Goal: Information Seeking & Learning: Find specific fact

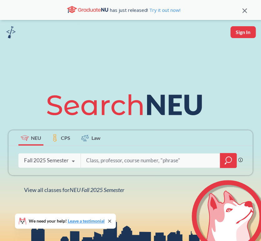
type input "ENVR 2990"
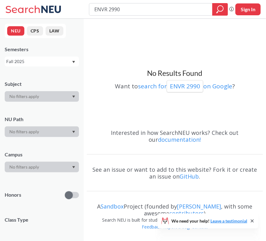
click at [32, 60] on div "Fall 2025" at bounding box center [38, 61] width 65 height 7
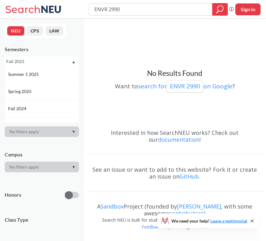
scroll to position [52, 0]
click at [40, 88] on div "Spring 2025" at bounding box center [43, 91] width 71 height 7
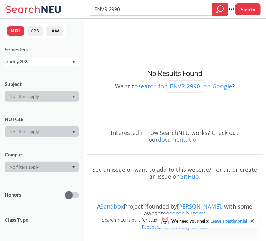
click at [100, 8] on input "ENVR 2990" at bounding box center [151, 9] width 114 height 11
click at [106, 11] on input "ENVR 2990" at bounding box center [151, 9] width 114 height 11
type input "ENVR2990"
click at [189, 84] on p "ENVR2990" at bounding box center [185, 86] width 29 height 8
